Goal: Task Accomplishment & Management: Complete application form

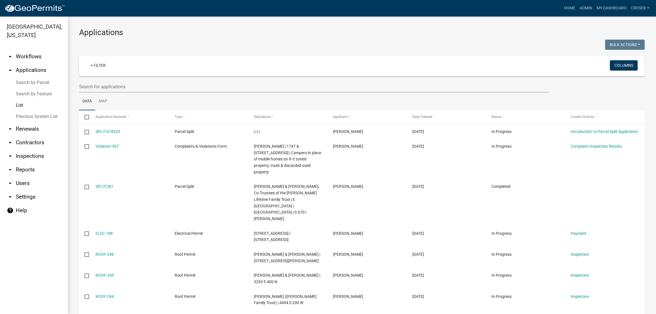
select select "3: 100"
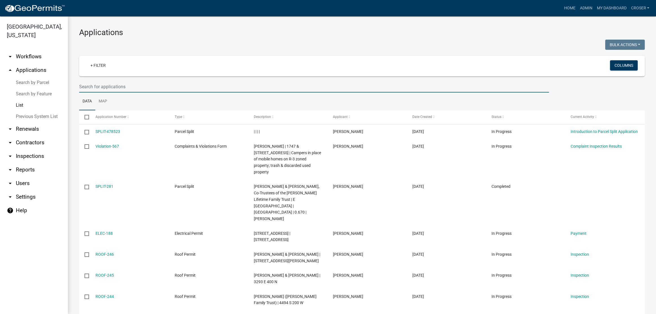
click at [176, 92] on input "text" at bounding box center [314, 87] width 470 height 12
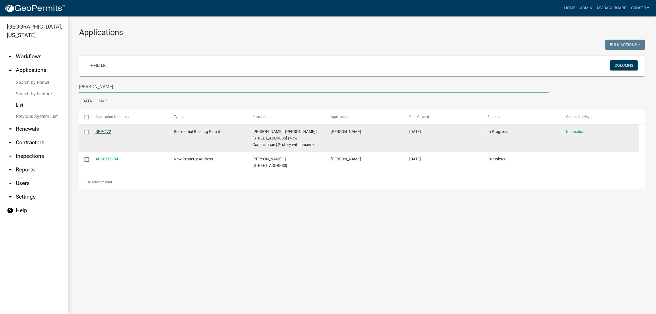
type input "[PERSON_NAME]"
click at [109, 134] on link "RBP-472" at bounding box center [104, 131] width 16 height 5
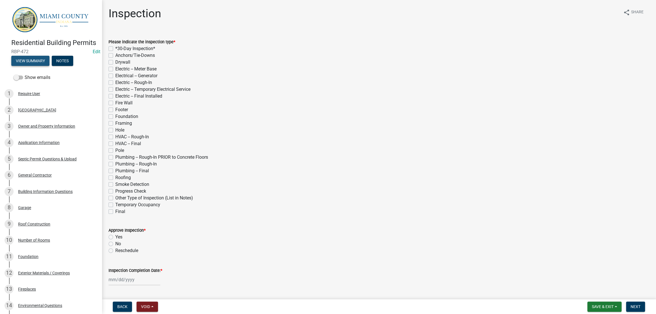
click at [24, 66] on button "View Summary" at bounding box center [30, 61] width 38 height 10
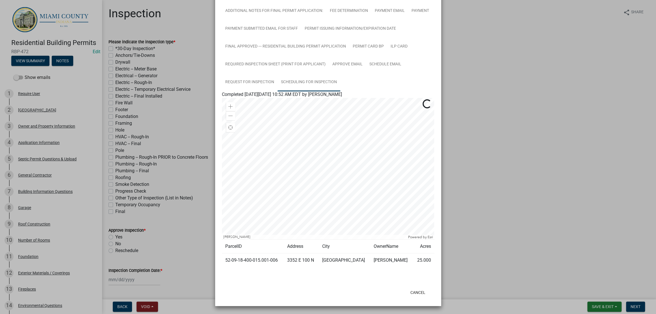
click at [340, 88] on link "Scheduling for Inspection" at bounding box center [309, 82] width 63 height 18
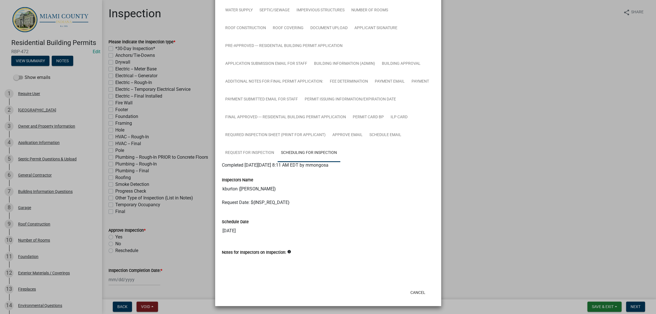
scroll to position [295, 0]
click at [278, 144] on link "Request for Inspection" at bounding box center [250, 153] width 56 height 18
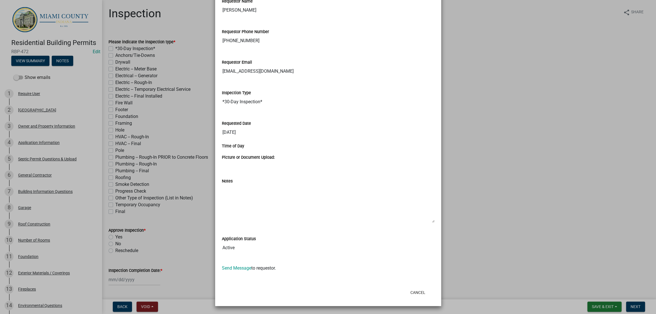
scroll to position [341, 0]
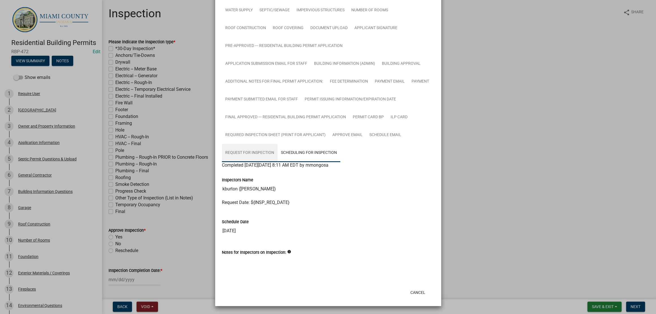
click at [278, 144] on link "Request for Inspection" at bounding box center [250, 153] width 56 height 18
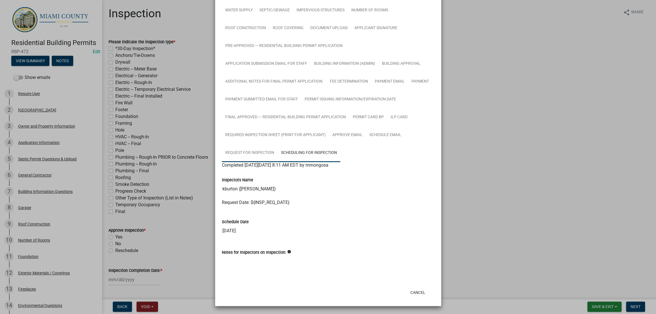
click at [278, 144] on link "Request for Inspection" at bounding box center [250, 153] width 56 height 18
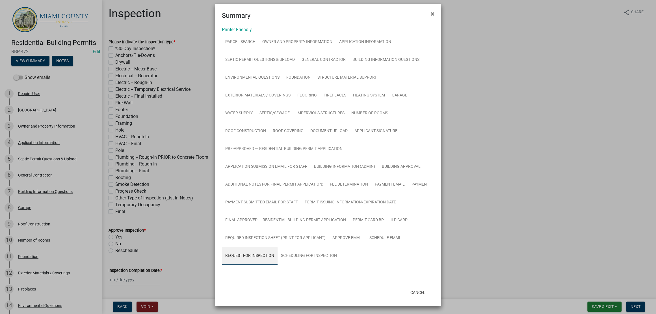
scroll to position [295, 0]
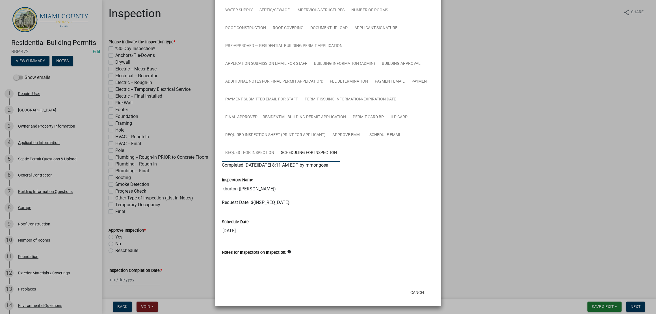
click at [278, 144] on link "Request for Inspection" at bounding box center [250, 153] width 56 height 18
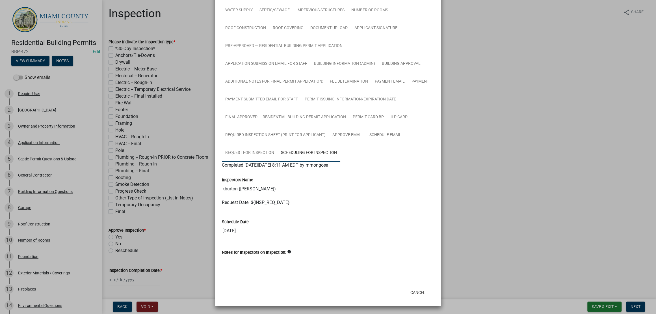
click at [278, 144] on link "Request for Inspection" at bounding box center [250, 153] width 56 height 18
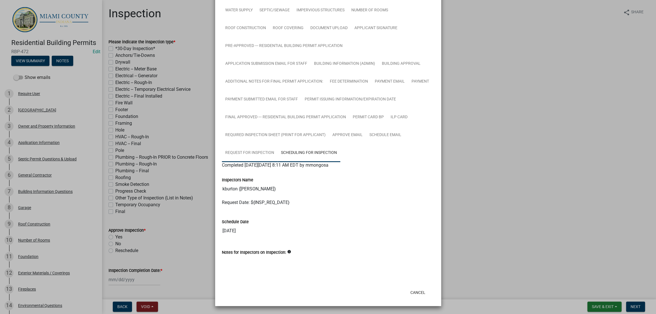
click at [278, 144] on link "Request for Inspection" at bounding box center [250, 153] width 56 height 18
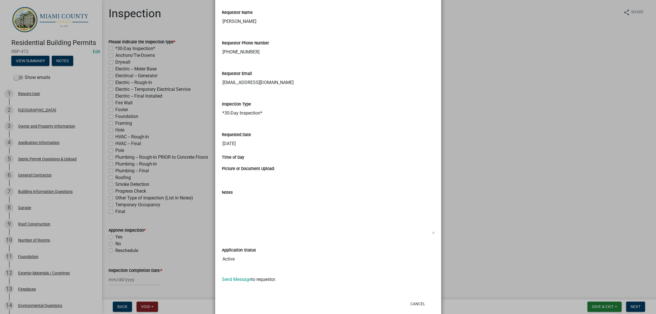
scroll to position [274, 0]
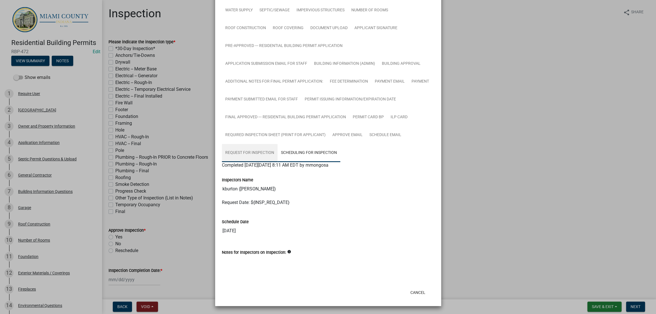
click at [278, 144] on link "Request for Inspection" at bounding box center [250, 153] width 56 height 18
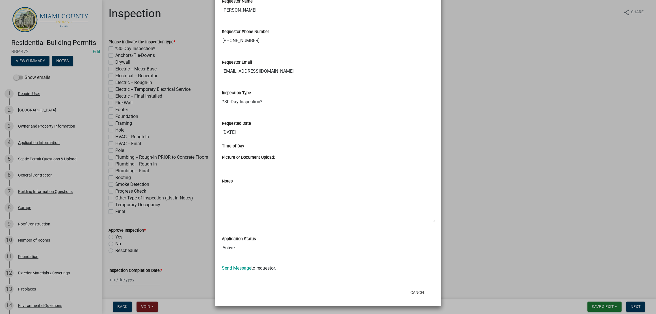
scroll to position [367, 0]
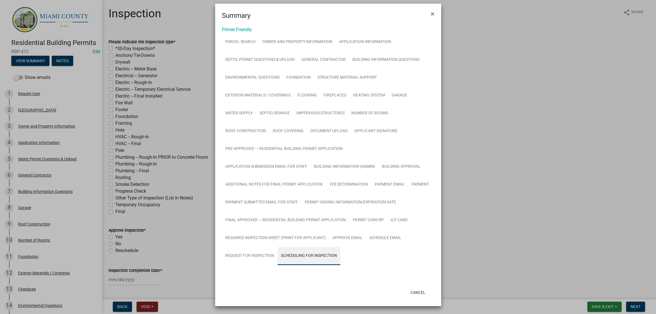
scroll to position [295, 0]
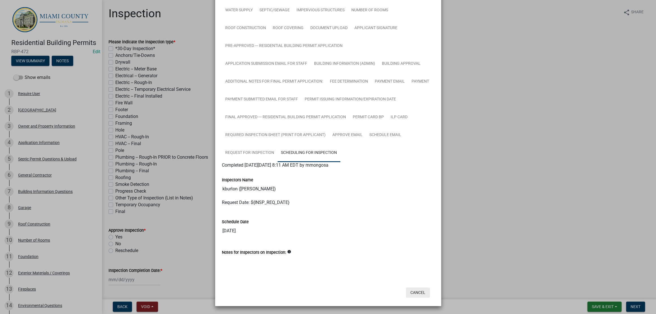
click at [411, 289] on button "Cancel" at bounding box center [418, 292] width 24 height 10
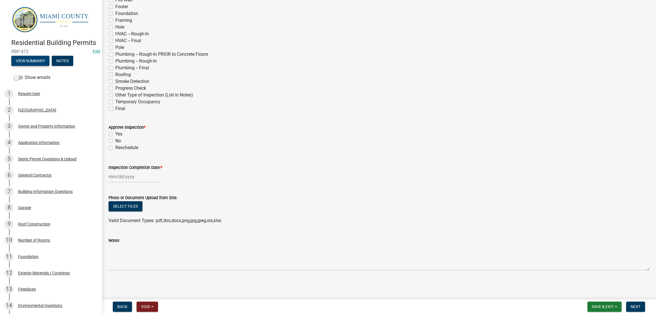
scroll to position [141, 0]
click at [135, 182] on div at bounding box center [135, 177] width 52 height 12
select select "9"
select select "2025"
click at [118, 139] on div "15" at bounding box center [114, 134] width 9 height 9
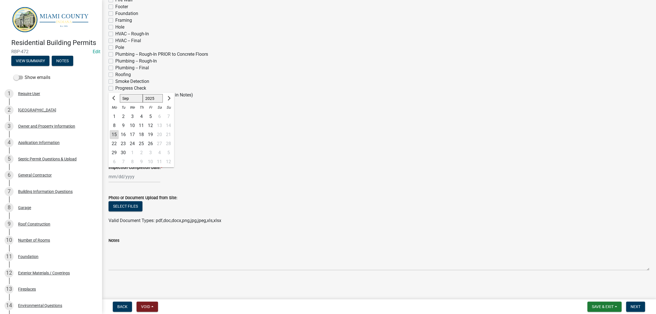
type input "[DATE]"
click at [115, 151] on label "Reschedule" at bounding box center [126, 147] width 23 height 7
click at [115, 148] on input "Reschedule" at bounding box center [117, 146] width 4 height 4
radio input "true"
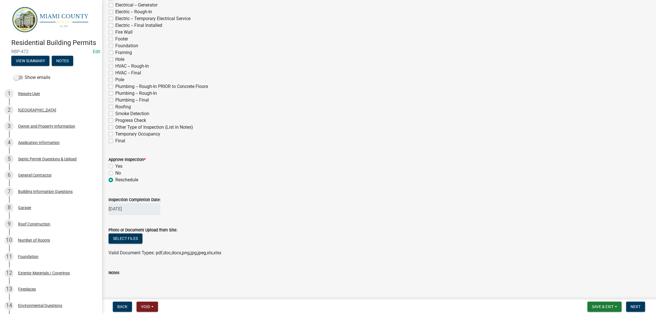
scroll to position [71, 0]
click at [49, 66] on button "View Summary" at bounding box center [30, 61] width 38 height 10
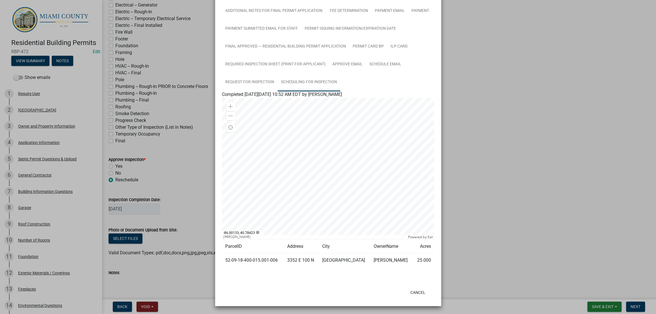
click at [340, 73] on link "Scheduling for Inspection" at bounding box center [309, 82] width 63 height 18
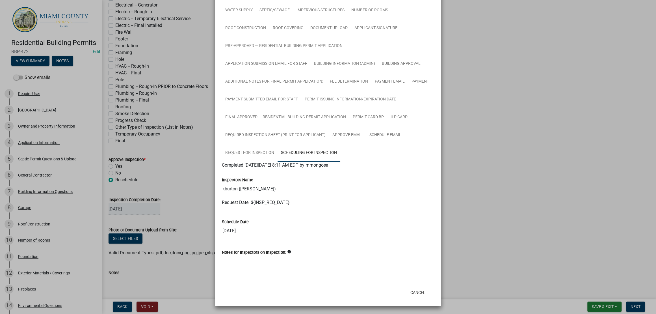
scroll to position [295, 0]
click at [527, 178] on ngb-modal-window "Summary × Printer Friendly Parcel search Owner and Property Information Applica…" at bounding box center [328, 157] width 656 height 314
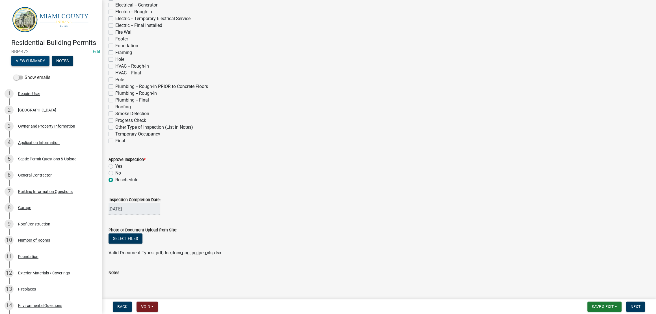
click at [45, 66] on button "View Summary" at bounding box center [30, 61] width 38 height 10
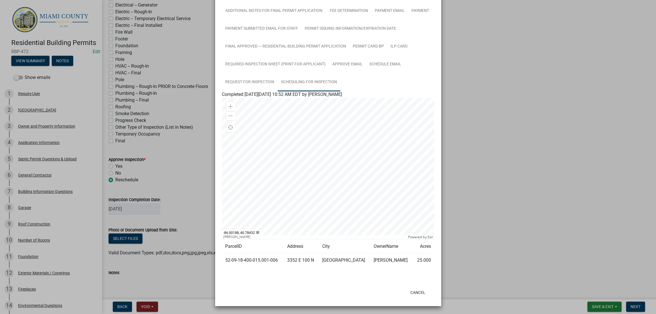
click at [340, 73] on link "Scheduling for Inspection" at bounding box center [309, 82] width 63 height 18
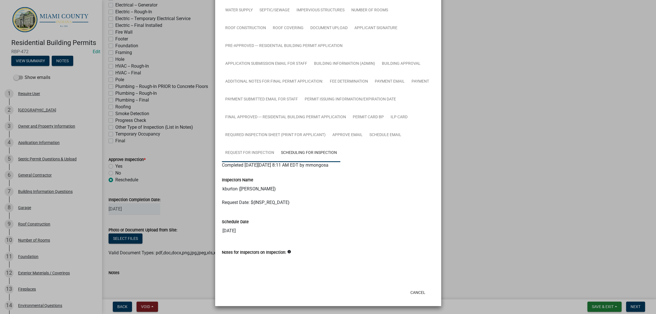
click at [278, 144] on link "Request for Inspection" at bounding box center [250, 153] width 56 height 18
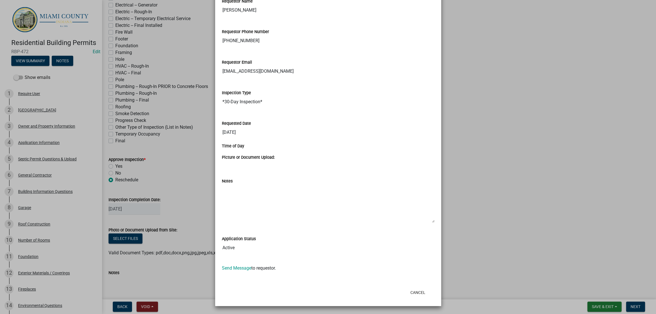
scroll to position [380, 0]
click at [461, 128] on ngb-modal-window "Summary × Printer Friendly Parcel search Owner and Property Information Applica…" at bounding box center [328, 157] width 656 height 314
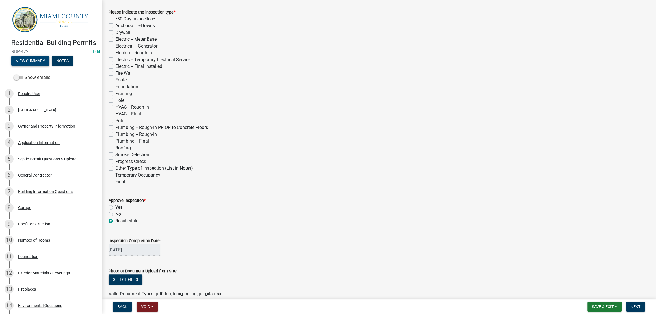
scroll to position [29, 0]
click at [134, 23] on label "*30-Day Inspection*" at bounding box center [135, 19] width 40 height 7
click at [119, 20] on input "*30-Day Inspection*" at bounding box center [117, 18] width 4 height 4
checkbox input "true"
checkbox input "false"
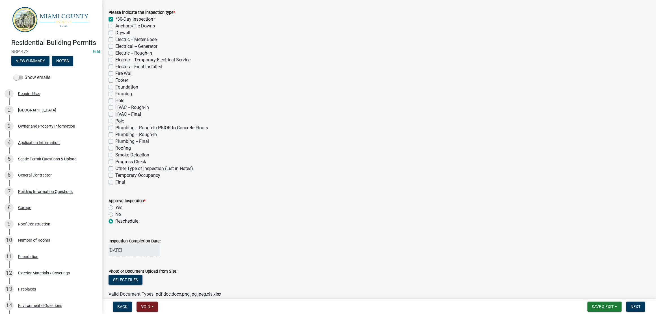
checkbox input "false"
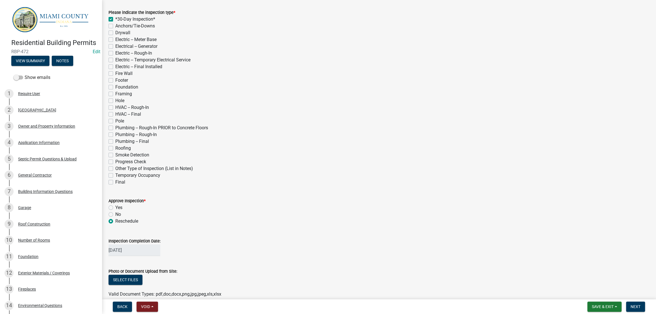
checkbox input "false"
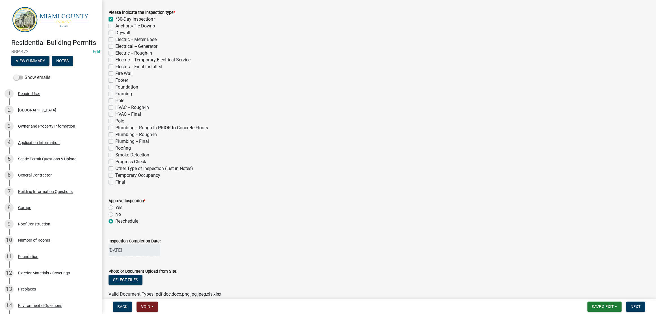
checkbox input "false"
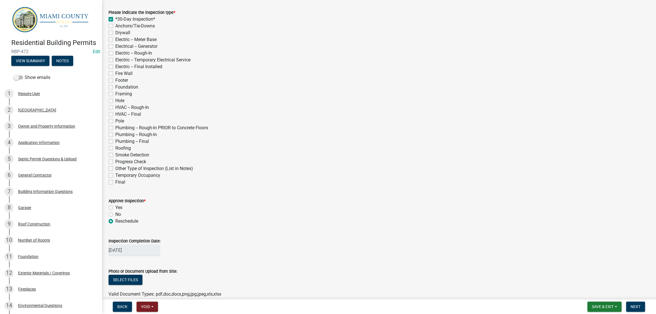
checkbox input "false"
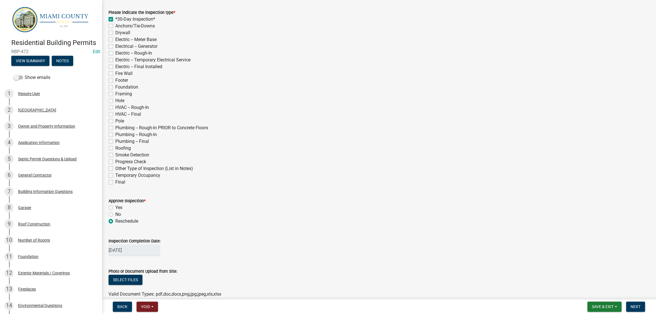
checkbox input "false"
click at [128, 84] on label "Footer" at bounding box center [121, 80] width 13 height 7
click at [119, 81] on input "Footer" at bounding box center [117, 79] width 4 height 4
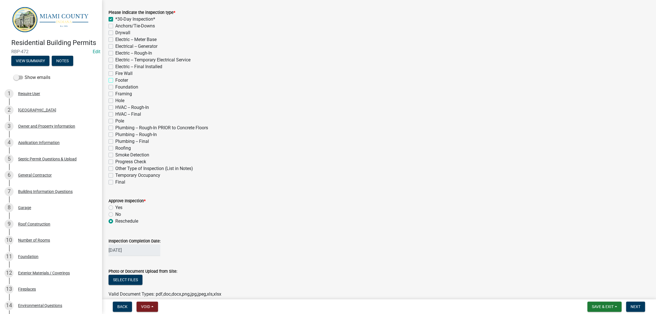
checkbox input "true"
checkbox input "false"
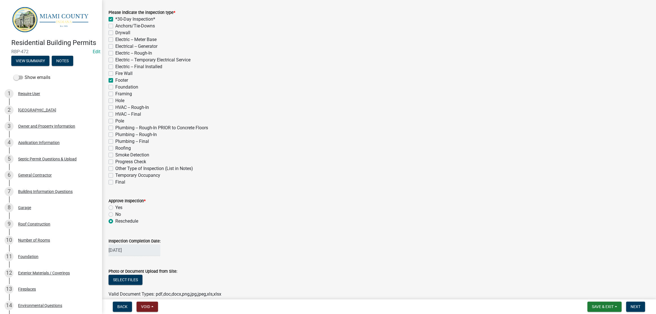
checkbox input "false"
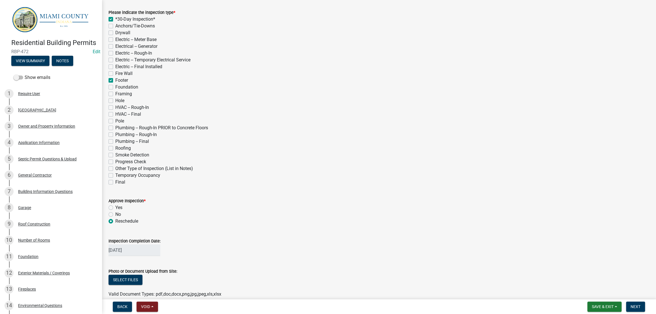
checkbox input "true"
checkbox input "false"
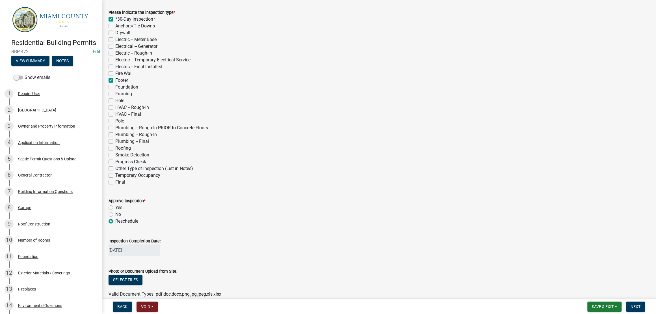
checkbox input "false"
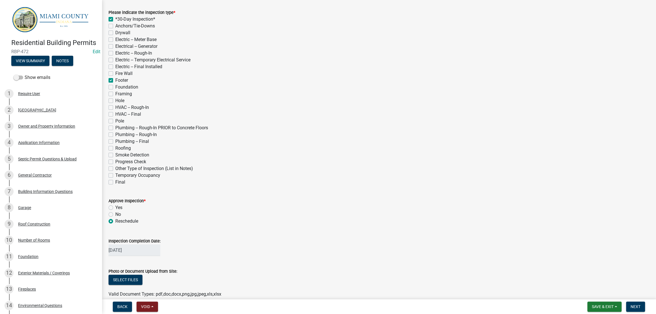
checkbox input "false"
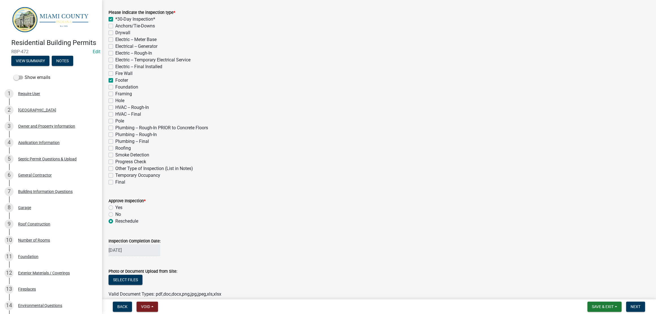
checkbox input "false"
click at [115, 104] on label "Hole" at bounding box center [119, 100] width 9 height 7
click at [115, 101] on input "Hole" at bounding box center [117, 99] width 4 height 4
checkbox input "true"
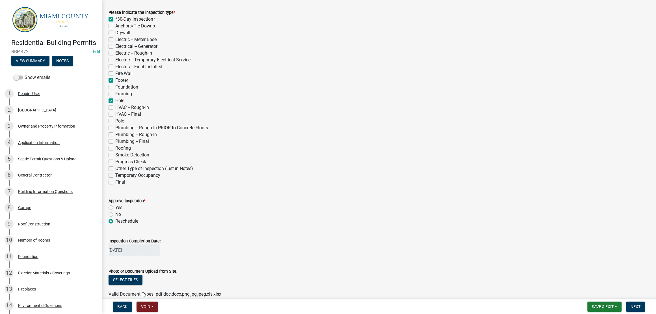
checkbox input "false"
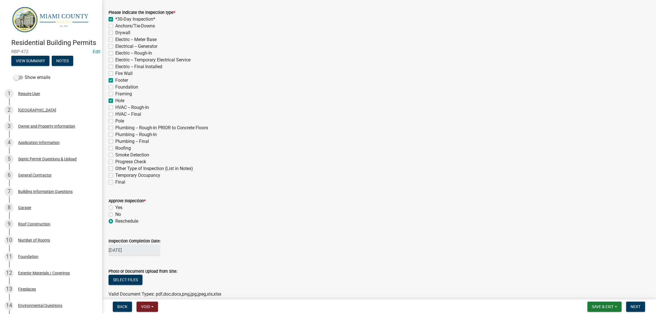
checkbox input "false"
checkbox input "true"
checkbox input "false"
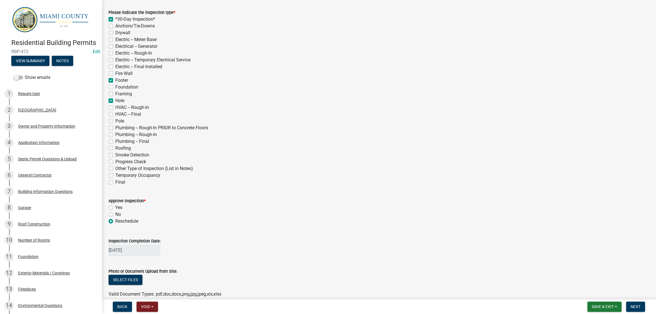
checkbox input "false"
checkbox input "true"
checkbox input "false"
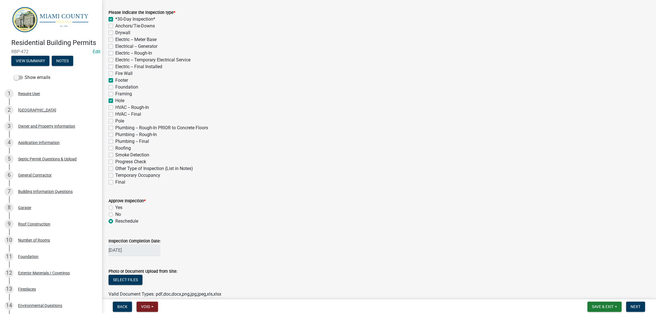
checkbox input "false"
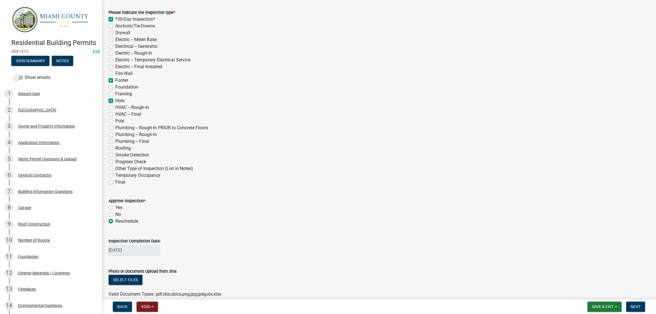
checkbox input "false"
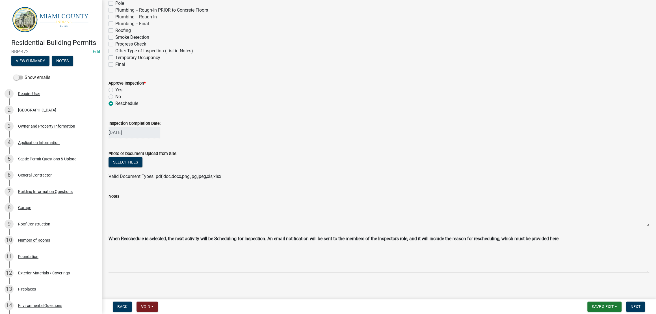
scroll to position [254, 0]
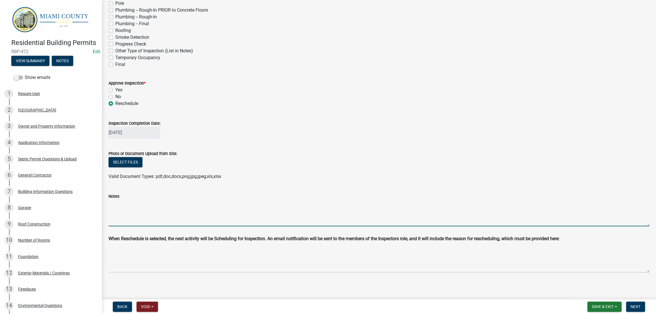
click at [181, 200] on textarea "Notes" at bounding box center [379, 213] width 541 height 27
drag, startPoint x: 407, startPoint y: 184, endPoint x: 107, endPoint y: 174, distance: 300.5
click at [107, 185] on div "Notes [PERSON_NAME] Inc. (Contractor) called into office at 12:55 pm. Requested…" at bounding box center [378, 205] width 549 height 41
click at [111, 200] on textarea "[PERSON_NAME] Inc. (Contractor) called into office at 12:55 pm. Requested footi…" at bounding box center [379, 213] width 541 height 27
click at [377, 200] on textarea "[DATE] -- [PERSON_NAME] Inc. (Contractor) called into office at 12:55 pm. Reque…" at bounding box center [379, 213] width 541 height 27
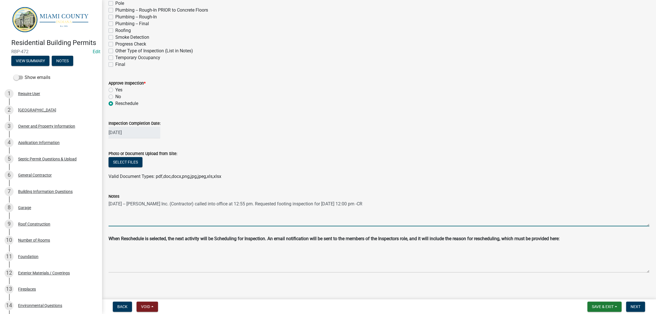
click at [376, 200] on textarea "[DATE] -- [PERSON_NAME] Inc. (Contractor) called into office at 12:55 pm. Reque…" at bounding box center [379, 213] width 541 height 27
click at [375, 200] on textarea "[DATE] -- [PERSON_NAME] Inc. (Contractor) called into office at 12:55 pm. Reque…" at bounding box center [379, 213] width 541 height 27
drag, startPoint x: 435, startPoint y: 182, endPoint x: 107, endPoint y: 182, distance: 328.6
click at [107, 185] on div "Notes [DATE] -- [PERSON_NAME] Inc. (Contractor) called into office at 12:55 pm.…" at bounding box center [378, 205] width 549 height 41
type textarea "[DATE] -- [PERSON_NAME] Inc. (Contractor) called into office at 12:55 pm. Reque…"
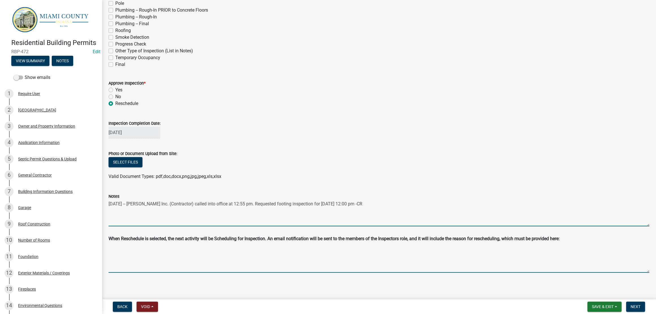
click at [252, 247] on textarea "Reschedule Reason" at bounding box center [379, 258] width 541 height 28
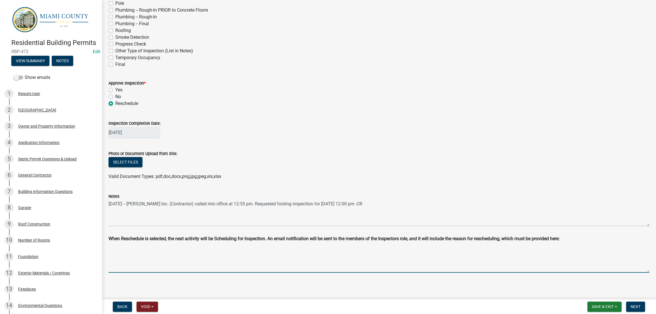
paste textarea "[DATE] -- [PERSON_NAME] Inc. (Contractor) called into office at 12:55 pm. Reque…"
type textarea "[DATE] -- [PERSON_NAME] Inc. (Contractor) called into office at 12:55 pm. Reque…"
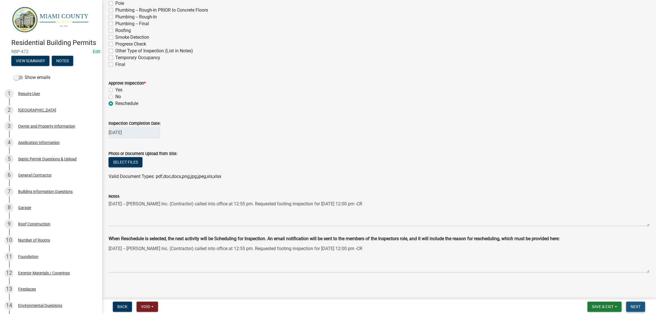
click at [628, 301] on button "Next" at bounding box center [635, 306] width 19 height 10
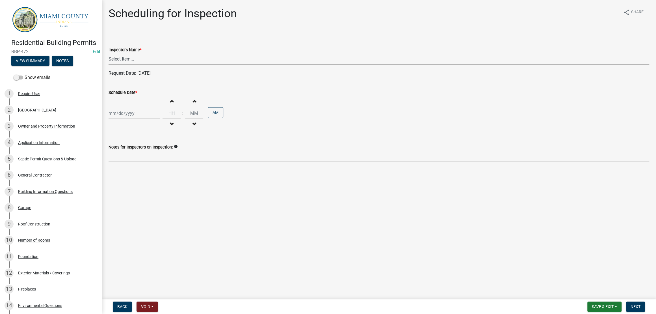
click at [146, 65] on select "Select Item... bmthomas ([PERSON_NAME]) croser ([PERSON_NAME]) [PERSON_NAME] ([…" at bounding box center [379, 59] width 541 height 12
select select "25b75ae6-03c7-4280-9b34-fcf63005d5e5"
click at [110, 65] on select "Select Item... bmthomas ([PERSON_NAME]) croser ([PERSON_NAME]) [PERSON_NAME] ([…" at bounding box center [379, 59] width 541 height 12
click at [139, 119] on div at bounding box center [135, 113] width 52 height 12
select select "9"
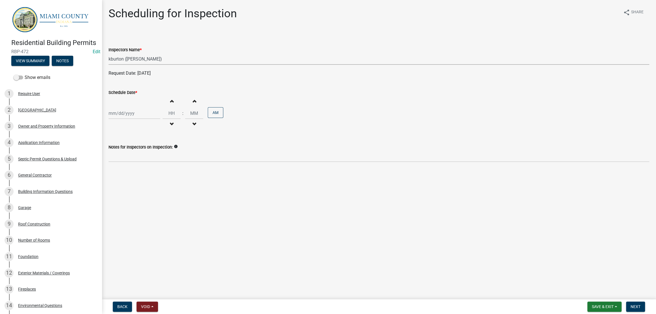
select select "2025"
click at [128, 175] on div "16" at bounding box center [123, 170] width 9 height 9
type input "[DATE]"
click at [178, 106] on button "Increment hours" at bounding box center [172, 101] width 12 height 10
type input "01"
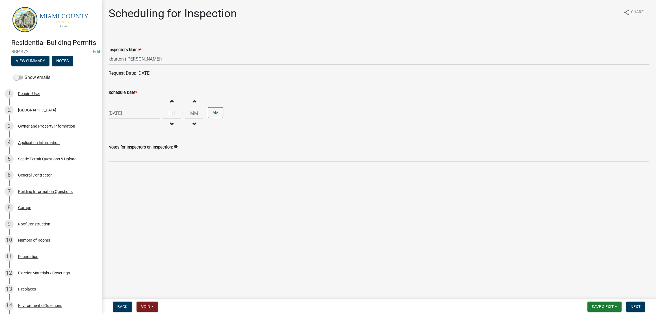
type input "00"
click at [178, 106] on button "Increment hours" at bounding box center [172, 101] width 12 height 10
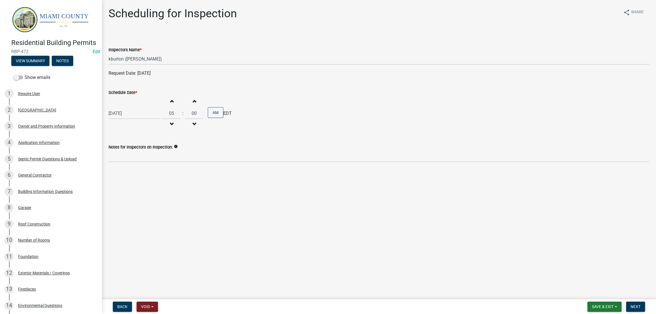
click at [178, 106] on button "Increment hours" at bounding box center [172, 101] width 12 height 10
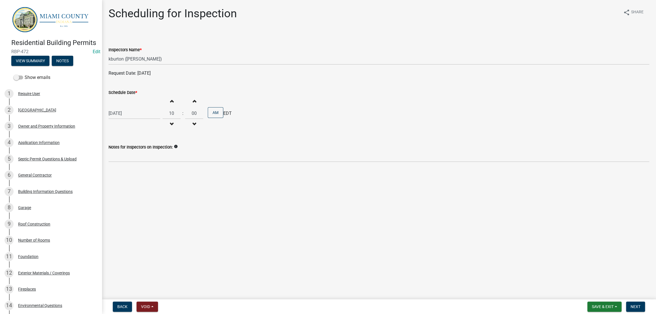
click at [178, 106] on button "Increment hours" at bounding box center [172, 101] width 12 height 10
type input "12"
click at [183, 167] on wm-data-entity-input "Notes for Inspectors on Inspection: info" at bounding box center [379, 151] width 541 height 31
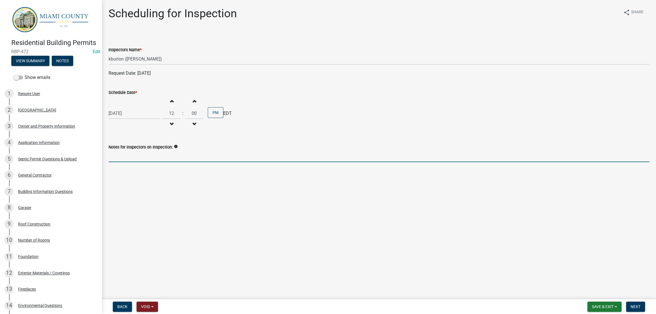
click at [185, 162] on input "Notes for Inspectors on Inspection:" at bounding box center [379, 156] width 541 height 12
paste input "[DATE] -- [PERSON_NAME] Inc. (Contractor) called into office at 12:55 pm. Reque…"
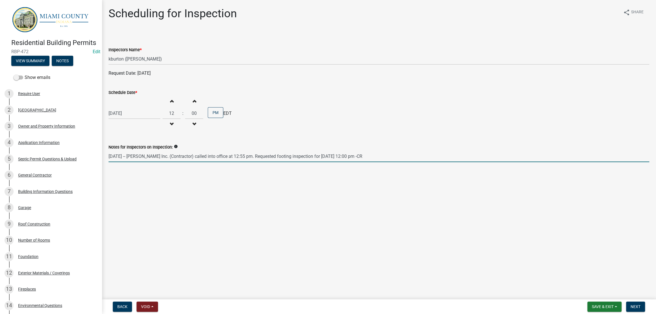
type input "[DATE] -- [PERSON_NAME] Inc. (Contractor) called into office at 12:55 pm. Reque…"
click at [376, 251] on main "Scheduling for Inspection share Share Inspectors Name * Select Item... bmthomas…" at bounding box center [379, 148] width 554 height 297
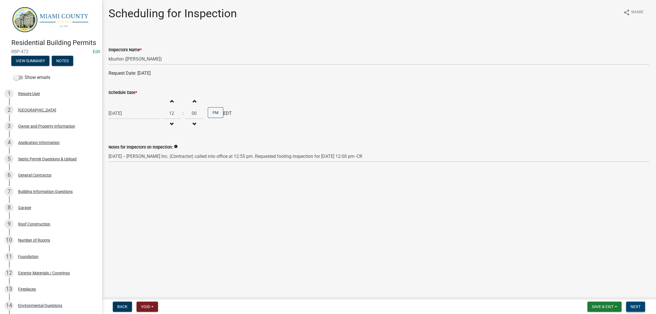
click at [626, 308] on button "Next" at bounding box center [635, 306] width 19 height 10
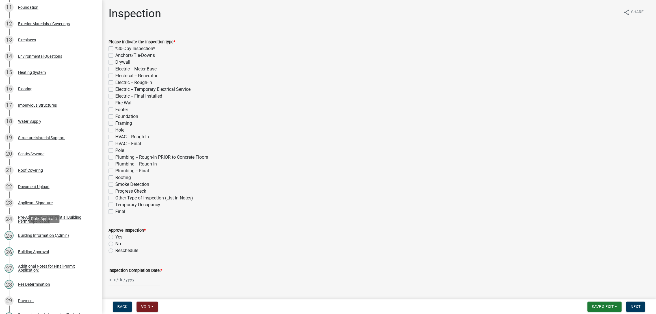
scroll to position [671, 0]
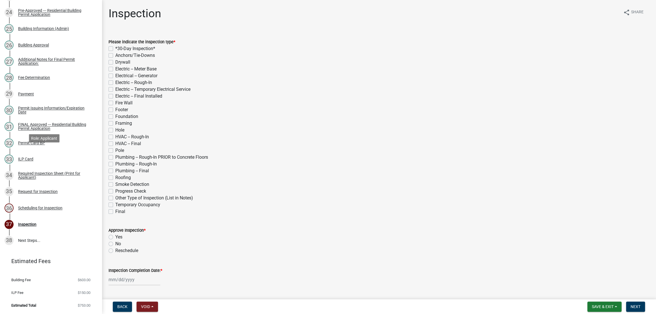
click at [45, 189] on div "Request for Inspection" at bounding box center [38, 191] width 40 height 4
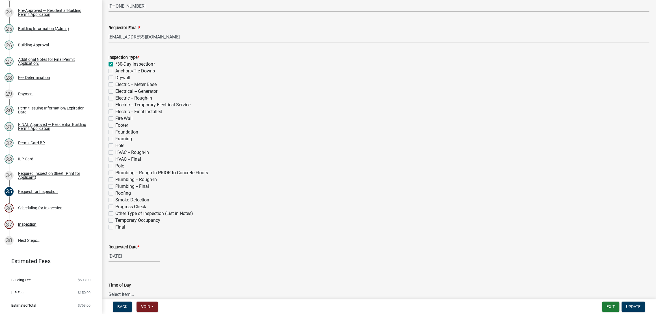
scroll to position [141, 0]
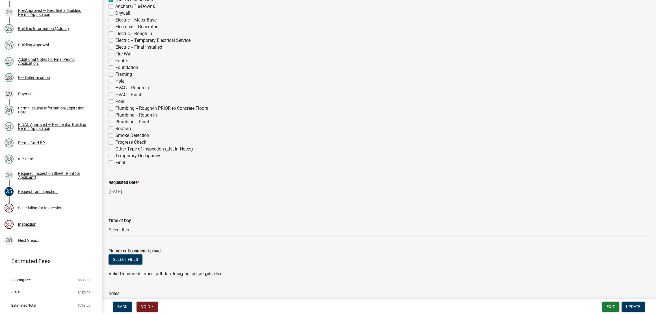
click at [115, 85] on label "Hole" at bounding box center [119, 81] width 9 height 7
click at [115, 81] on input "Hole" at bounding box center [117, 80] width 4 height 4
checkbox input "true"
checkbox input "false"
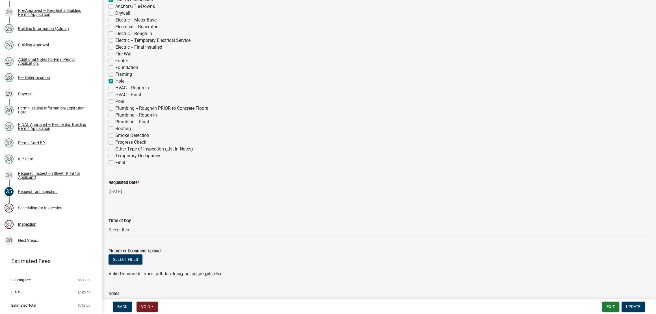
checkbox input "false"
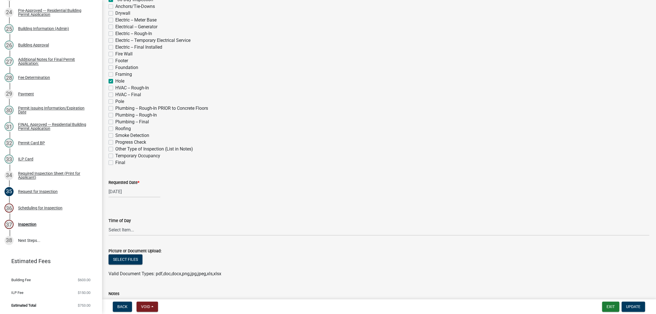
checkbox input "false"
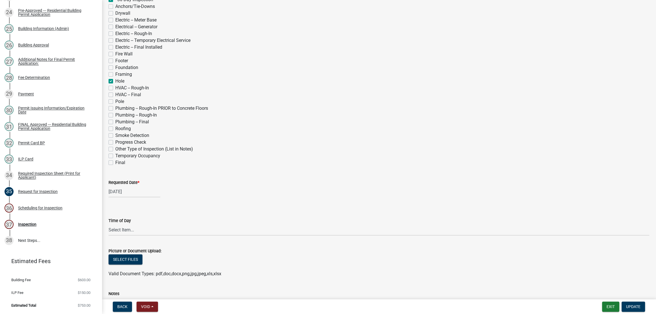
checkbox input "true"
checkbox input "false"
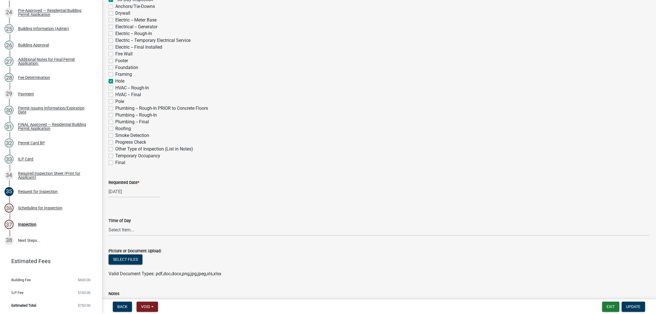
checkbox input "false"
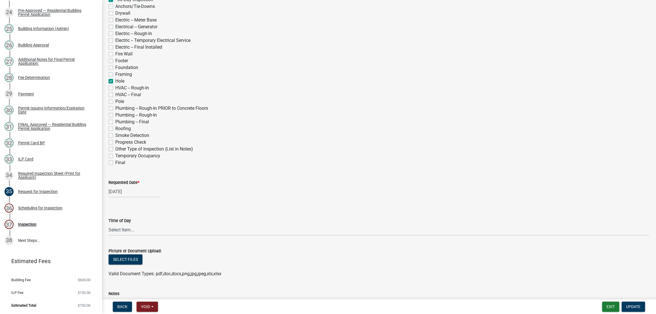
checkbox input "false"
click at [115, 64] on label "Footer" at bounding box center [121, 60] width 13 height 7
click at [115, 61] on input "Footer" at bounding box center [117, 59] width 4 height 4
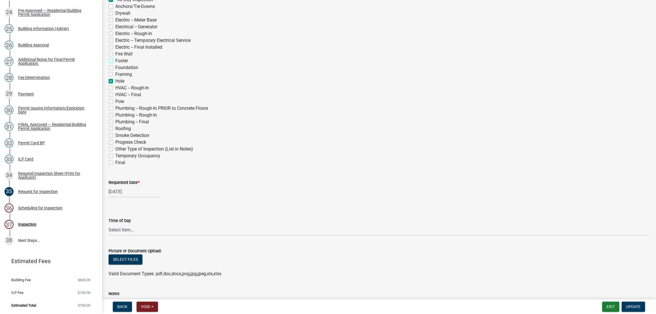
checkbox input "true"
checkbox input "false"
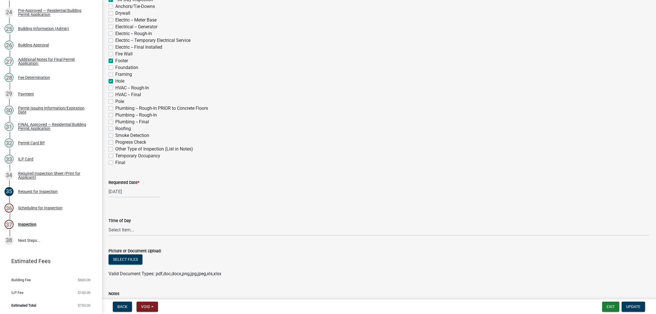
checkbox input "false"
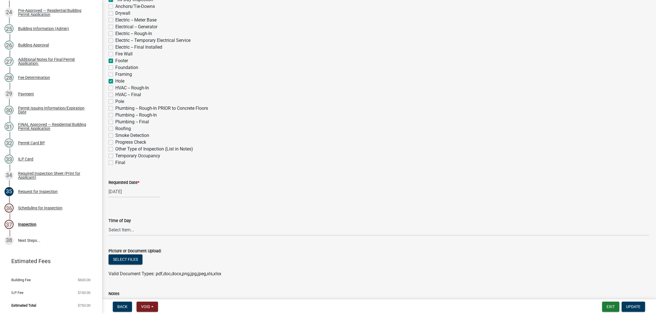
checkbox input "true"
checkbox input "false"
checkbox input "true"
checkbox input "false"
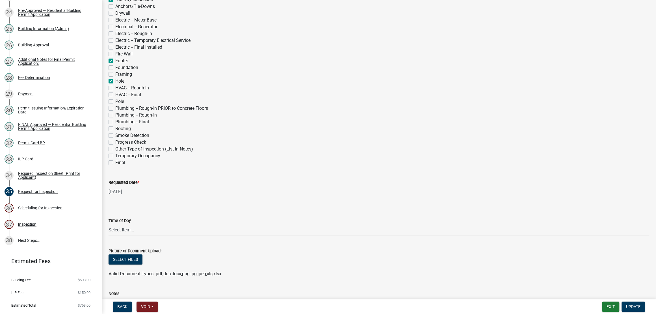
checkbox input "false"
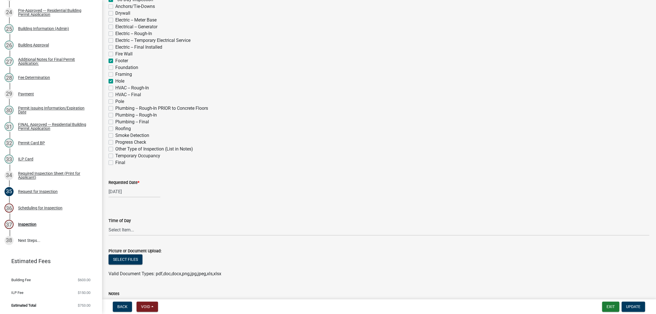
checkbox input "false"
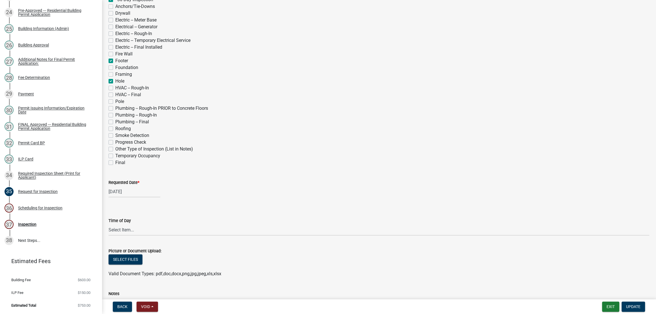
checkbox input "false"
click at [628, 301] on button "Update" at bounding box center [633, 306] width 23 height 10
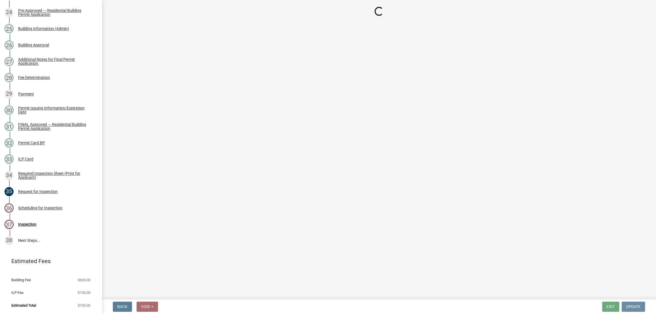
scroll to position [0, 0]
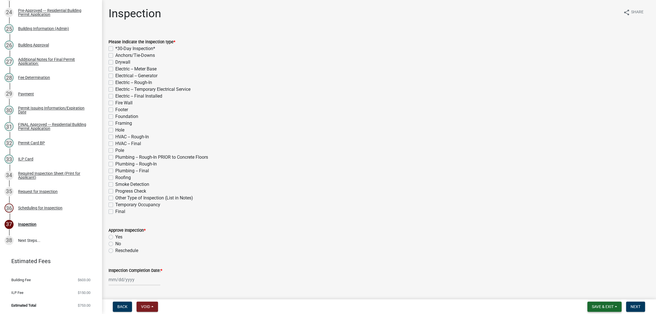
click at [592, 304] on span "Save & Exit" at bounding box center [603, 306] width 22 height 5
click at [590, 284] on button "Save & Exit" at bounding box center [599, 289] width 45 height 14
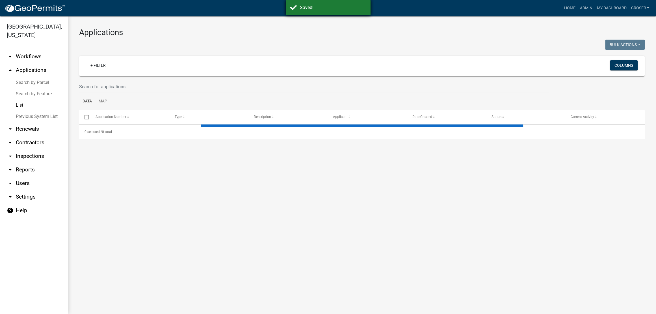
select select "3: 100"
